Goal: Information Seeking & Learning: Learn about a topic

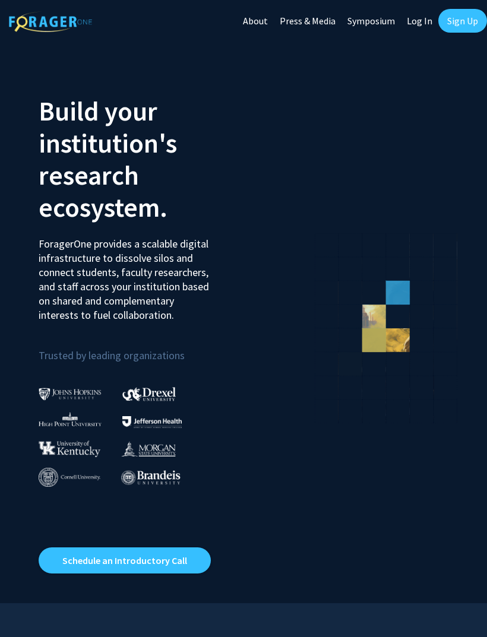
click at [413, 21] on link "Log In" at bounding box center [419, 21] width 37 height 42
select select
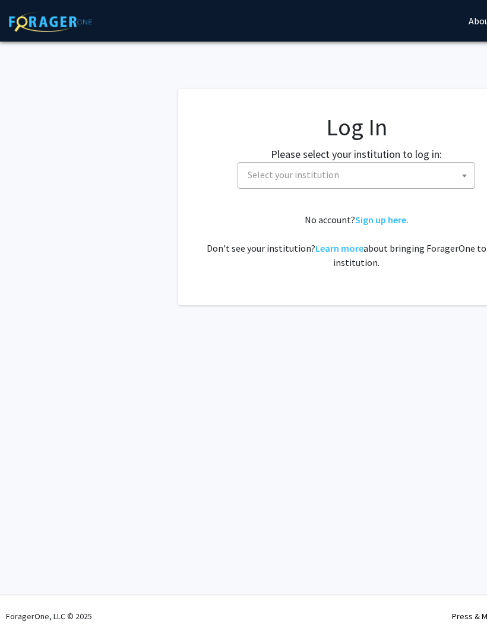
click at [417, 170] on span "Select your institution" at bounding box center [359, 175] width 232 height 24
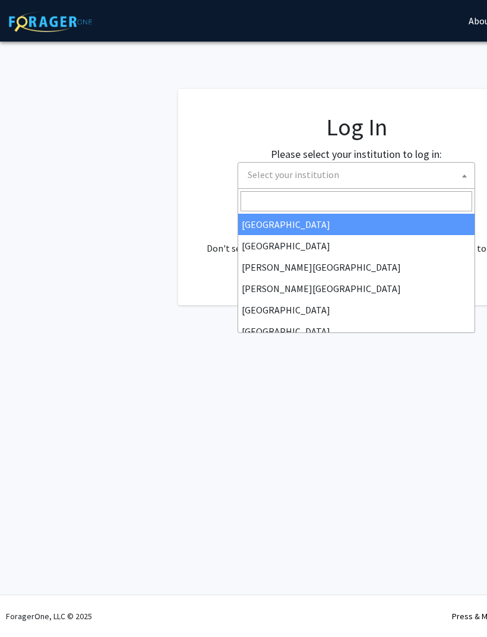
click at [343, 184] on span "Select your institution" at bounding box center [359, 175] width 232 height 24
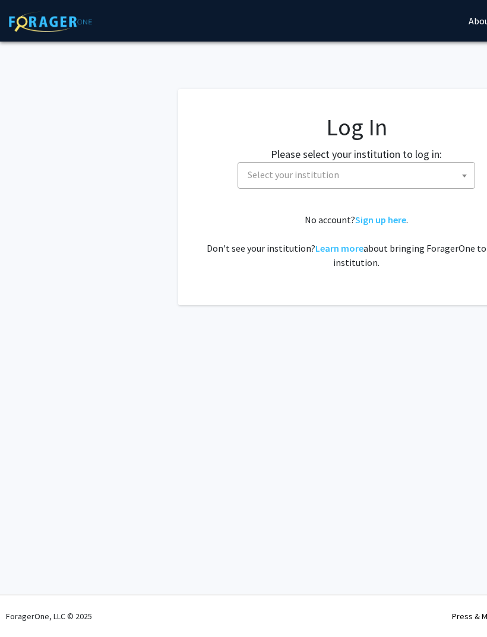
click at [341, 187] on span "Select your institution" at bounding box center [357, 175] width 238 height 27
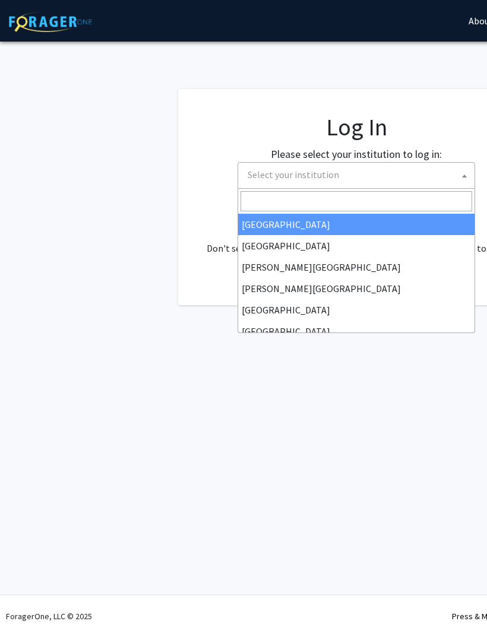
click at [346, 201] on input "Search" at bounding box center [357, 201] width 232 height 20
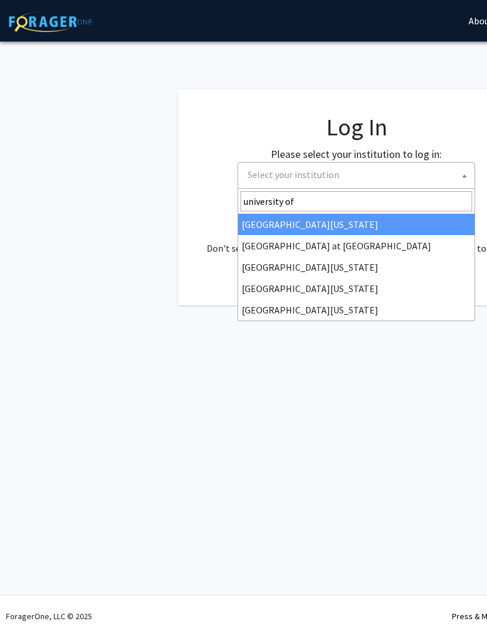
type input "university of"
select select "13"
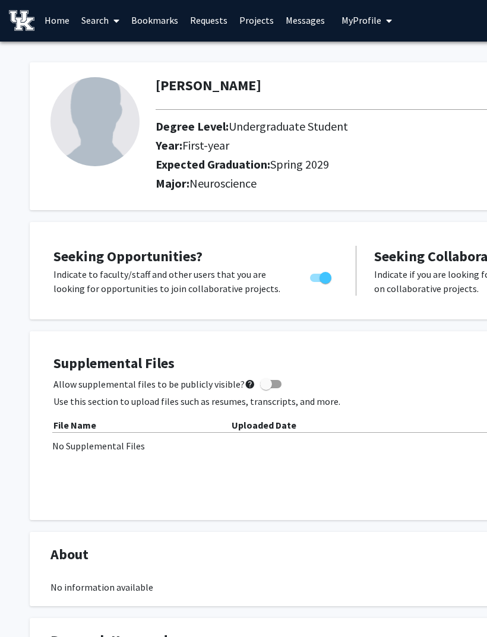
scroll to position [4, 0]
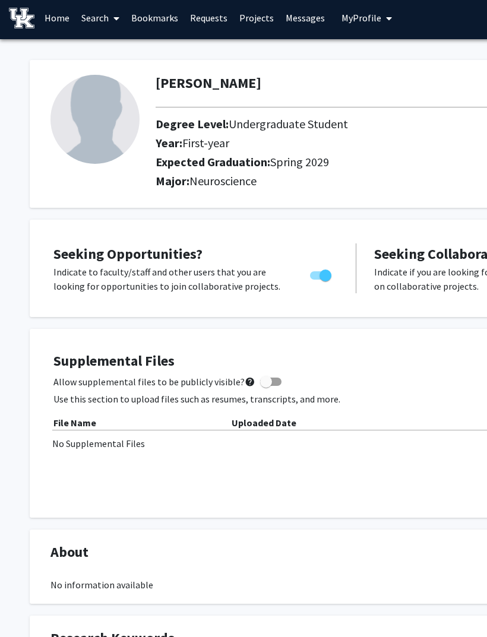
click at [125, 133] on img at bounding box center [94, 119] width 89 height 89
click at [129, 129] on img at bounding box center [94, 119] width 89 height 89
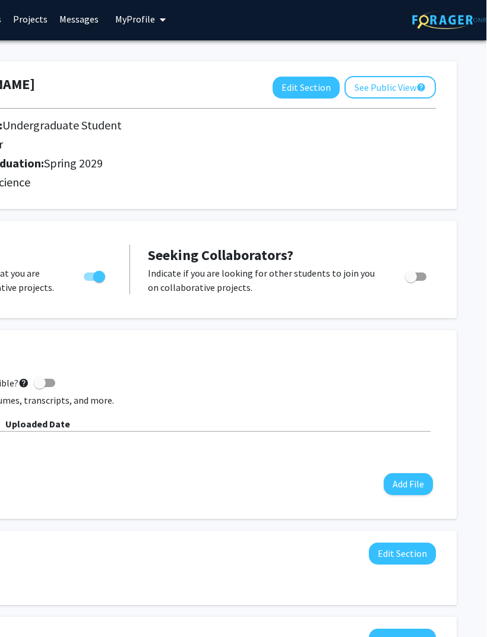
scroll to position [0, 226]
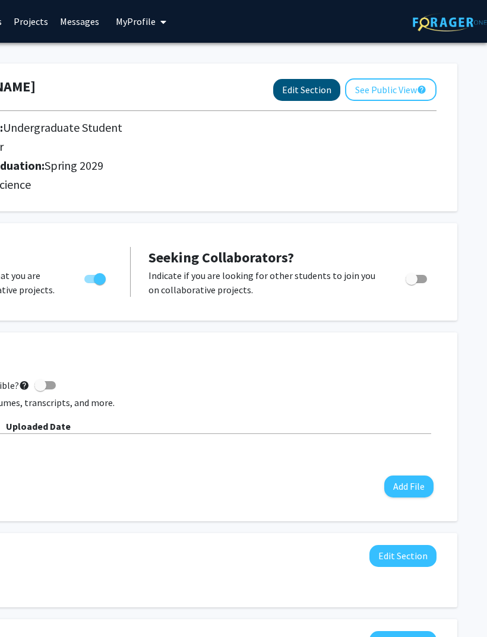
click at [327, 86] on button "Edit Section" at bounding box center [306, 90] width 67 height 22
select select "first-year"
select select "45: spring_2029"
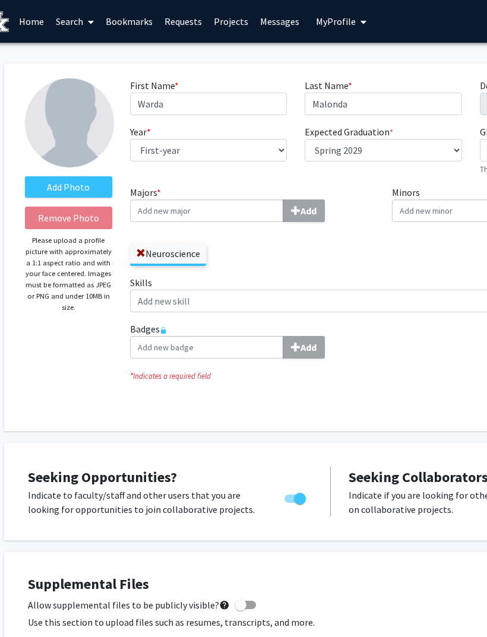
scroll to position [0, 0]
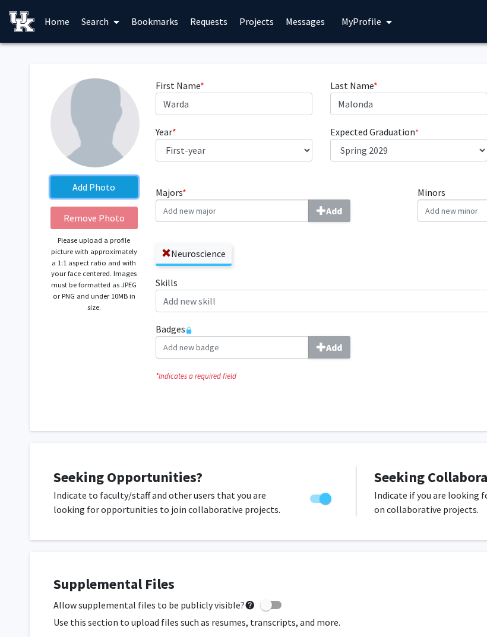
click at [122, 191] on label "Add Photo" at bounding box center [93, 186] width 87 height 21
click at [0, 0] on input "Add Photo" at bounding box center [0, 0] width 0 height 0
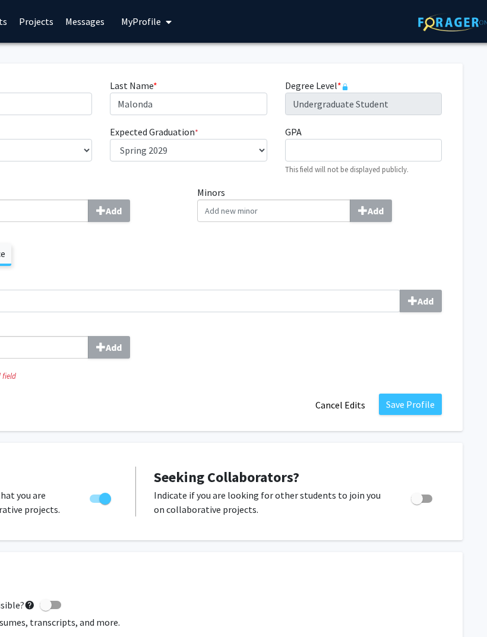
scroll to position [0, 211]
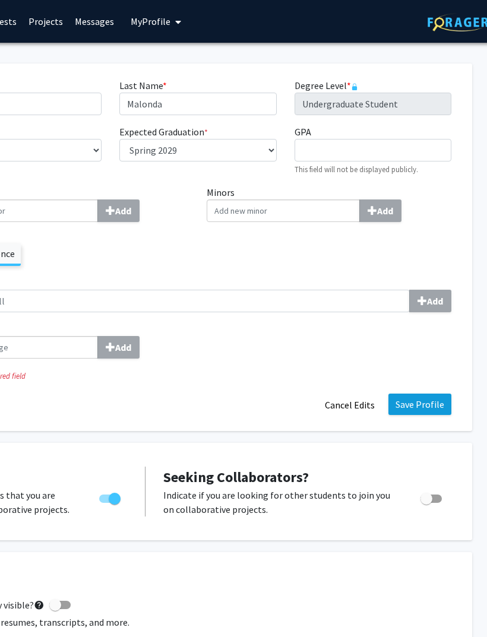
click at [423, 394] on button "Save Profile" at bounding box center [419, 404] width 63 height 21
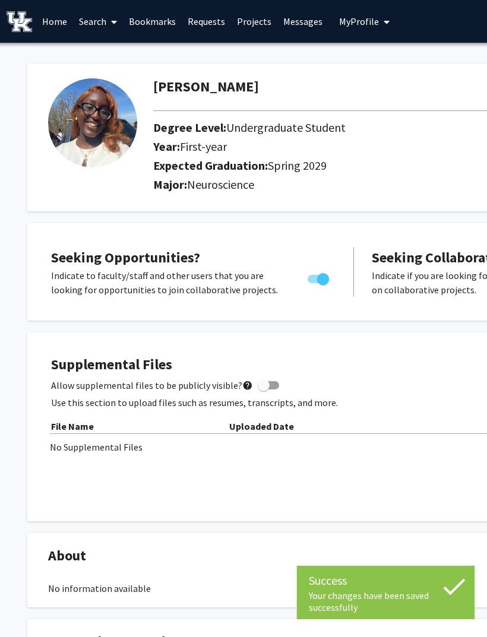
scroll to position [0, 0]
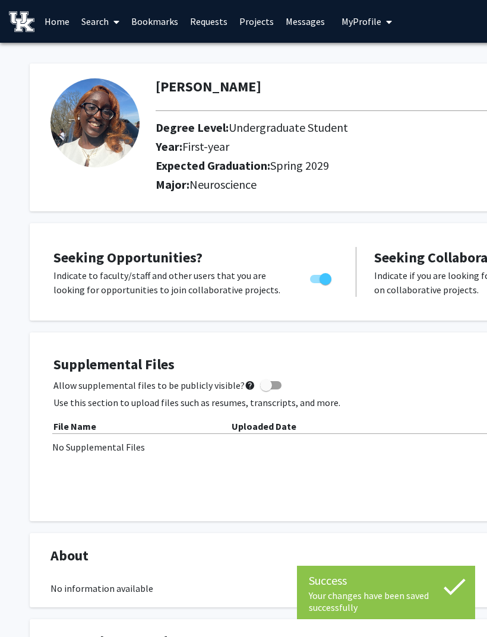
click at [105, 24] on link "Search" at bounding box center [100, 22] width 50 height 42
click at [148, 56] on span "Faculty/Staff" at bounding box center [118, 55] width 87 height 24
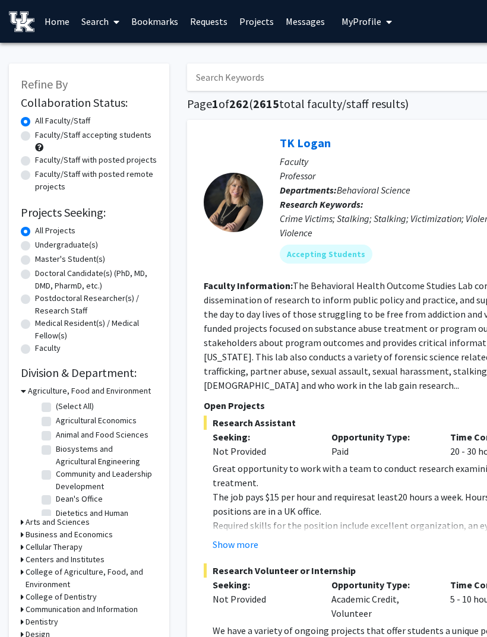
click at [64, 189] on label "Faculty/Staff with posted remote projects" at bounding box center [96, 180] width 122 height 25
click at [43, 176] on input "Faculty/Staff with posted remote projects" at bounding box center [39, 172] width 8 height 8
radio input "true"
